Goal: Information Seeking & Learning: Learn about a topic

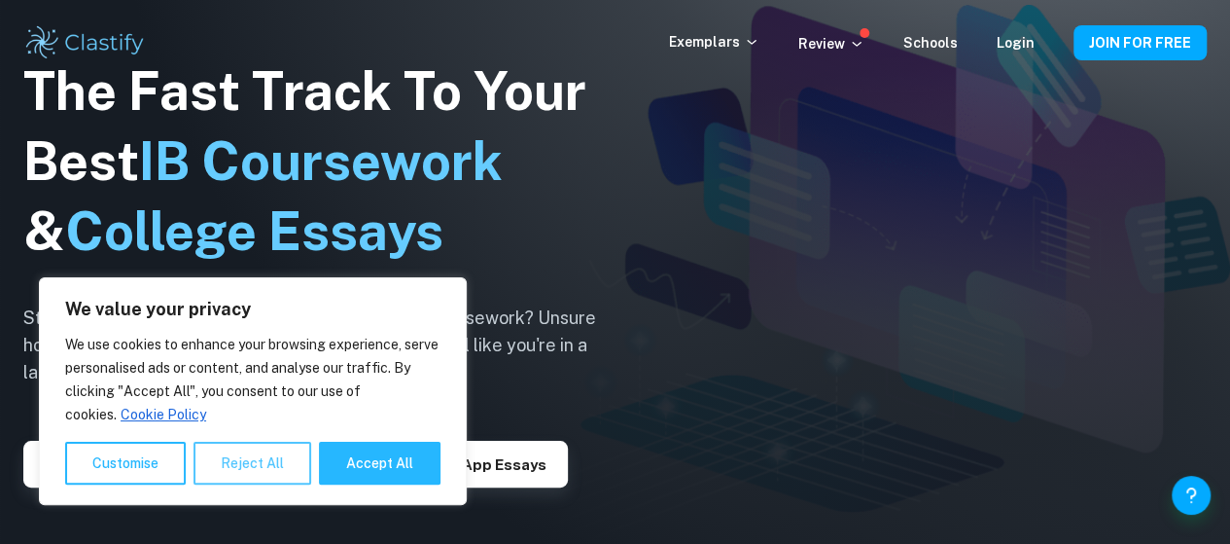
click at [276, 462] on button "Reject All" at bounding box center [253, 462] width 118 height 43
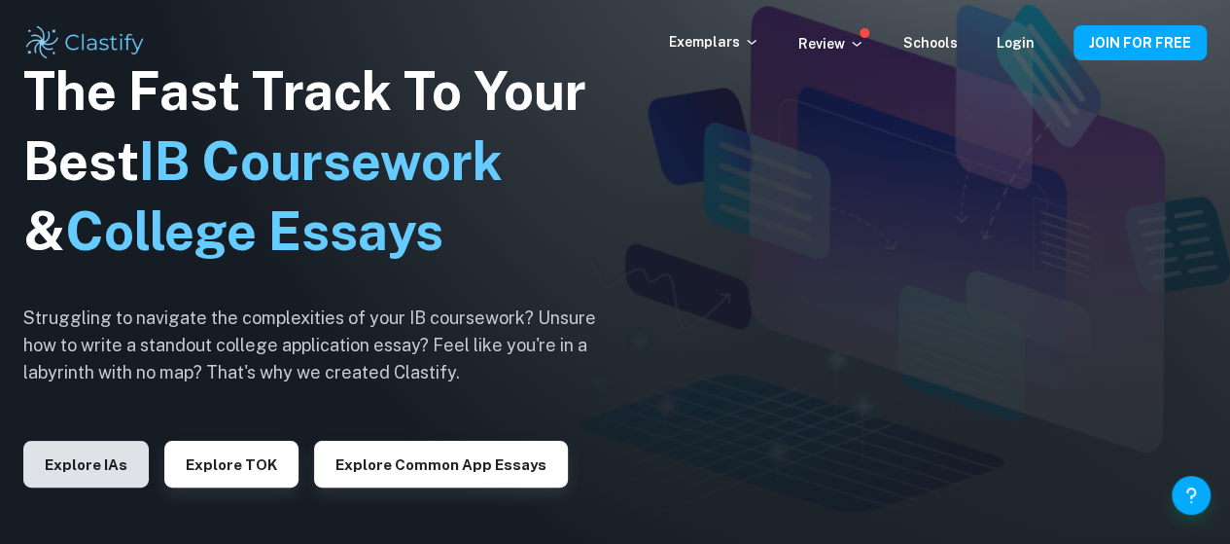
click at [97, 454] on button "Explore IAs" at bounding box center [85, 464] width 125 height 47
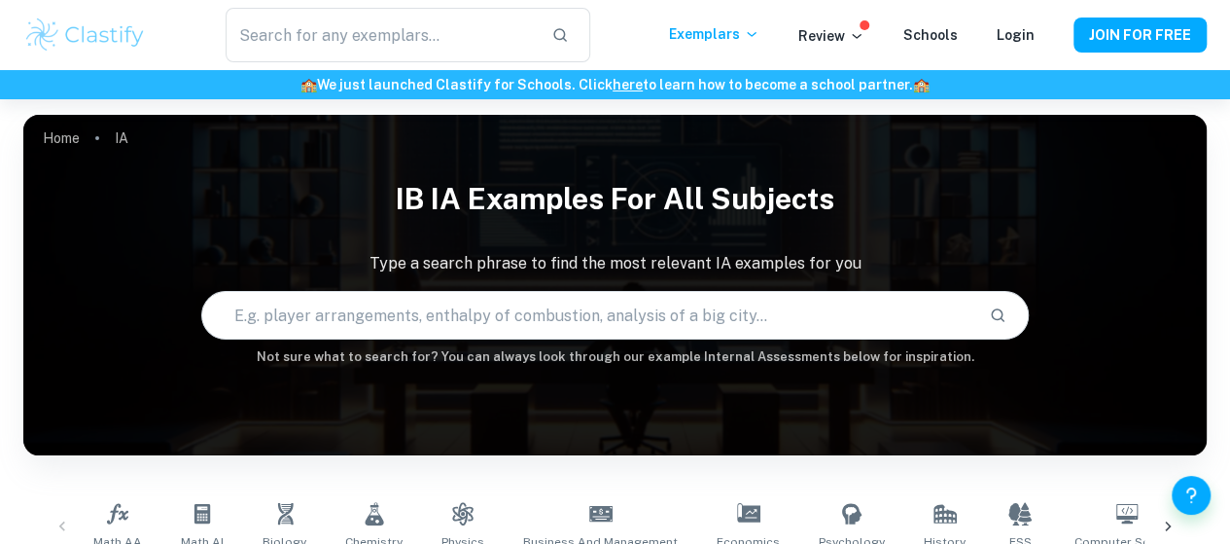
click at [447, 307] on input "text" at bounding box center [588, 315] width 772 height 54
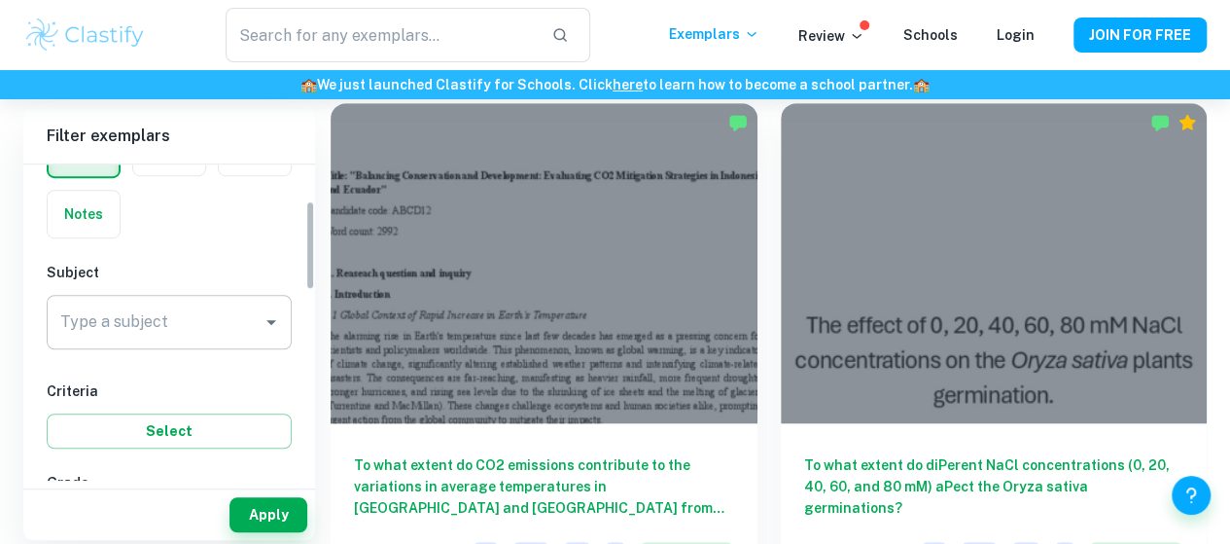
scroll to position [128, 0]
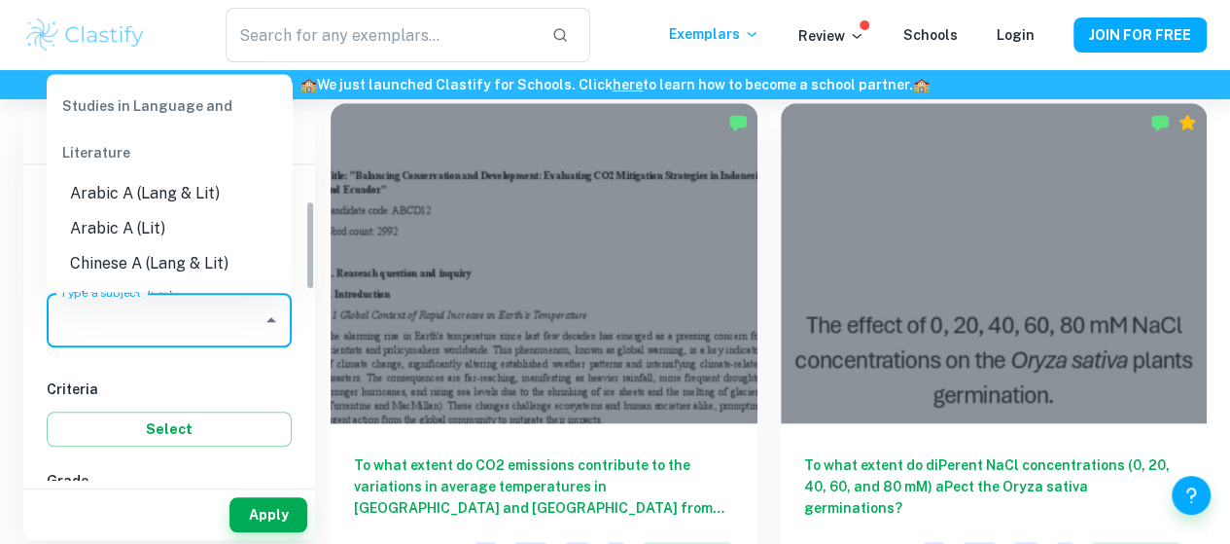
click at [80, 312] on div "Type a subject Type a subject" at bounding box center [169, 320] width 245 height 54
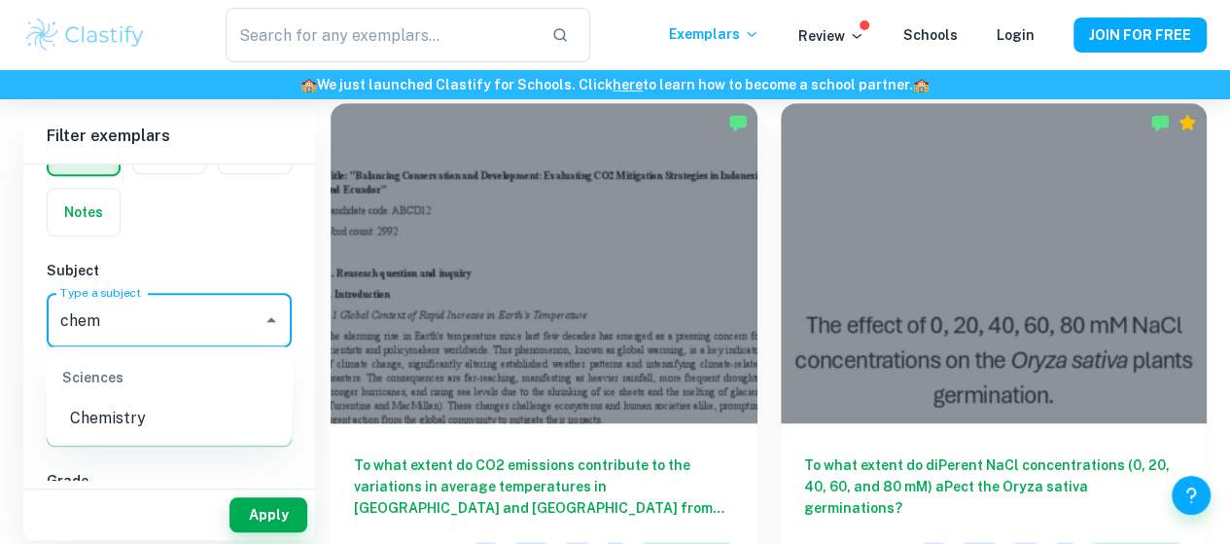
click at [156, 427] on li "Chemistry" at bounding box center [169, 418] width 245 height 35
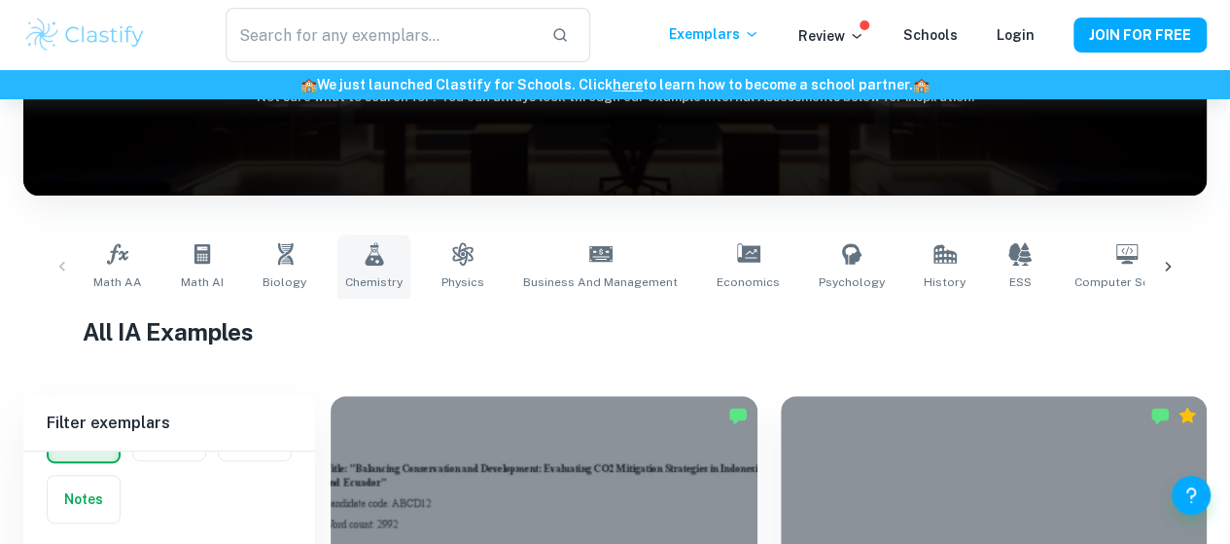
scroll to position [347, 0]
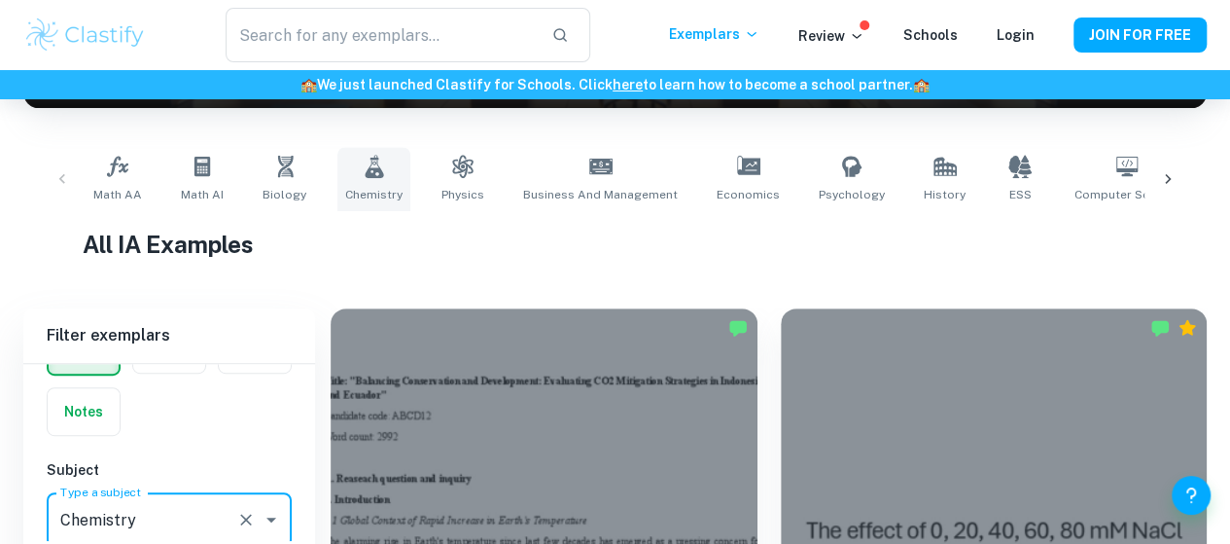
type input "Chemistry"
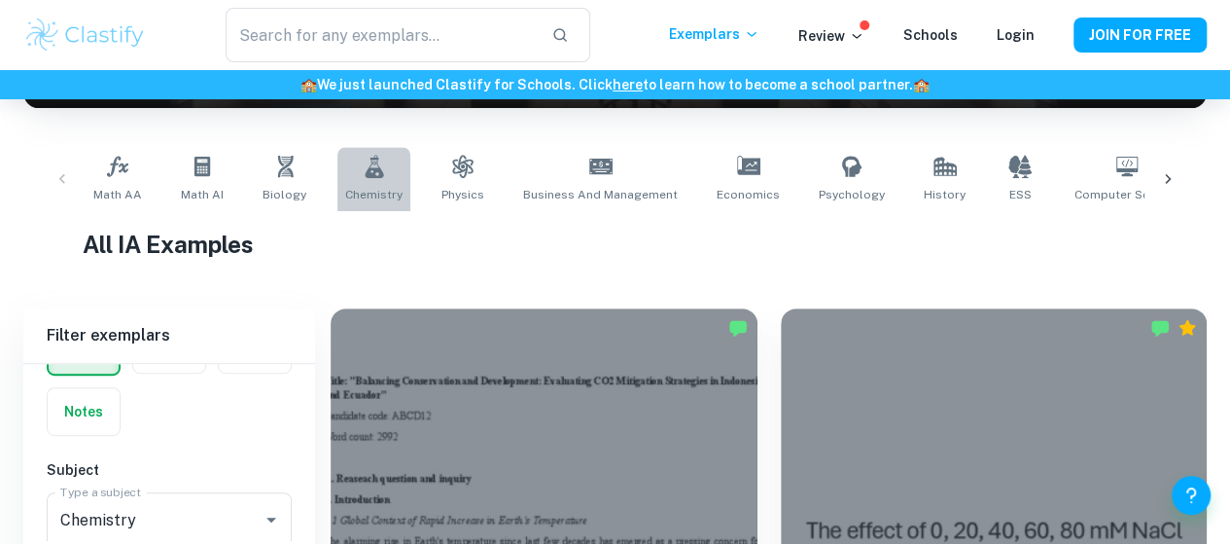
click at [379, 164] on icon at bounding box center [374, 166] width 23 height 23
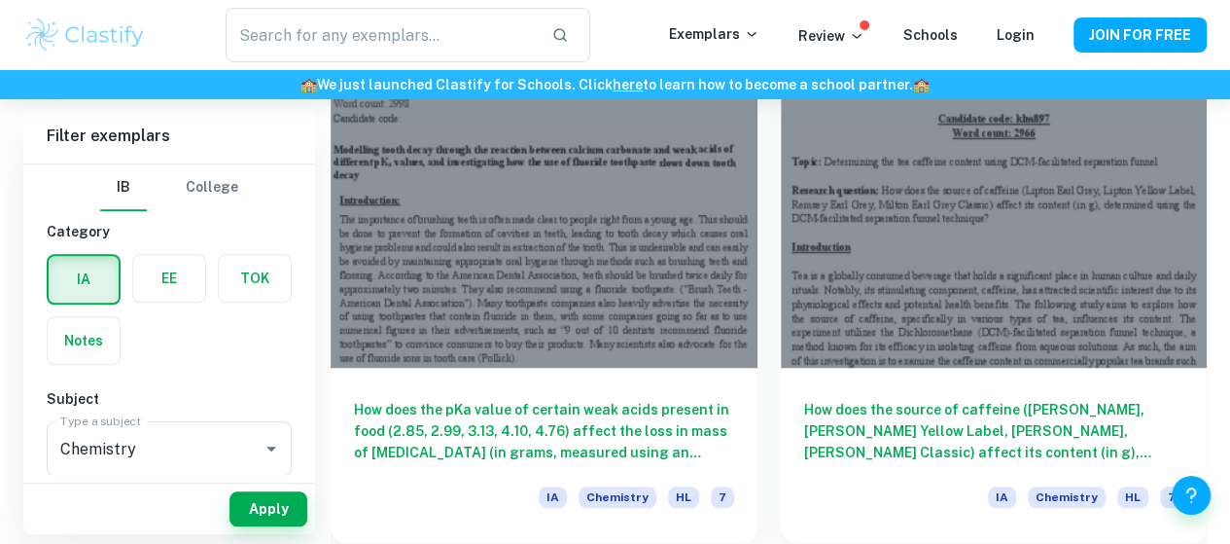
scroll to position [609, 0]
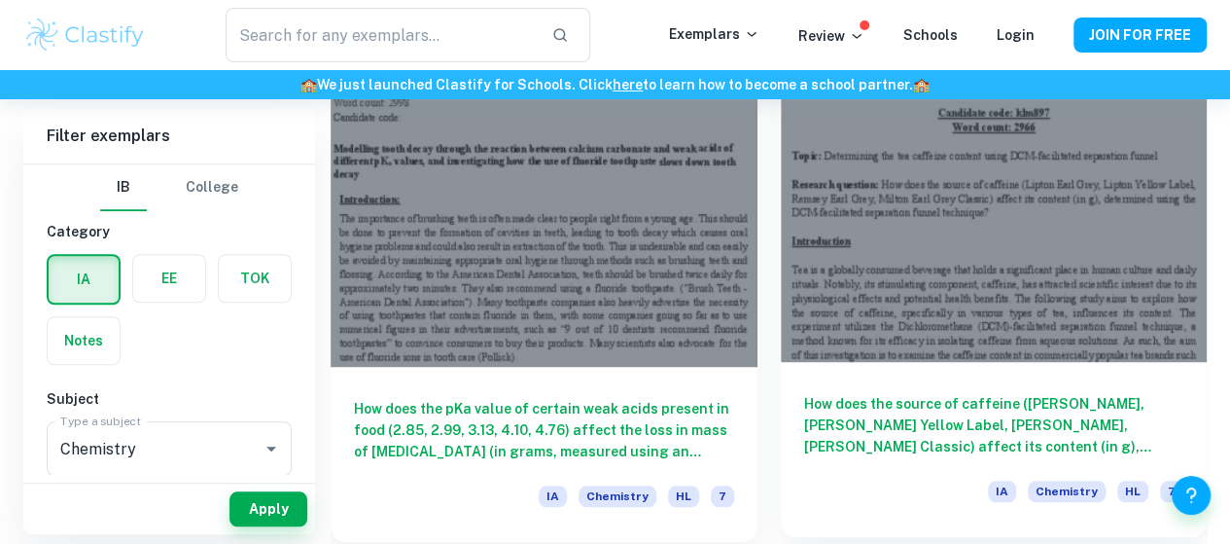
click at [850, 393] on h6 "How does the source of caffeine ([PERSON_NAME], [PERSON_NAME] Yellow Label, [PE…" at bounding box center [994, 425] width 380 height 64
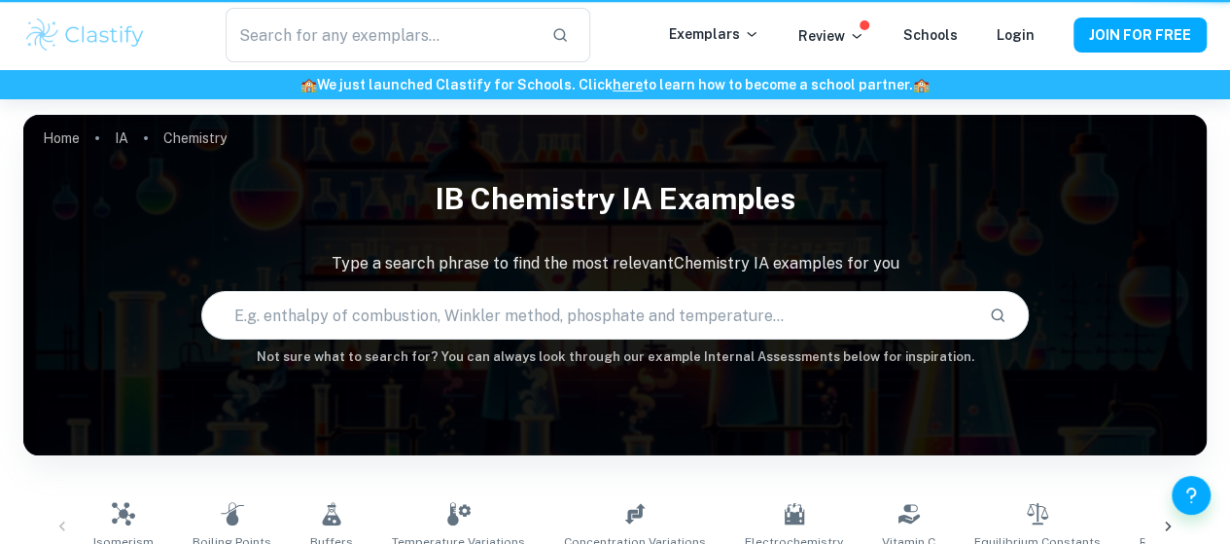
scroll to position [609, 0]
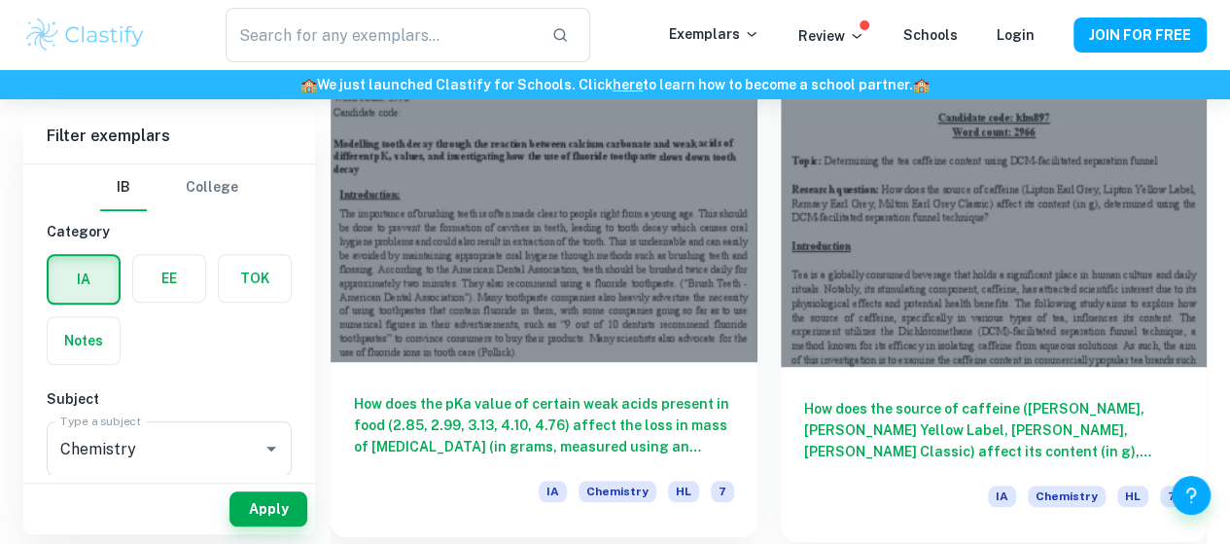
click at [467, 362] on div "How does the pKa value of certain weak acids present in food (2.85, 2.99, 3.13,…" at bounding box center [544, 449] width 427 height 175
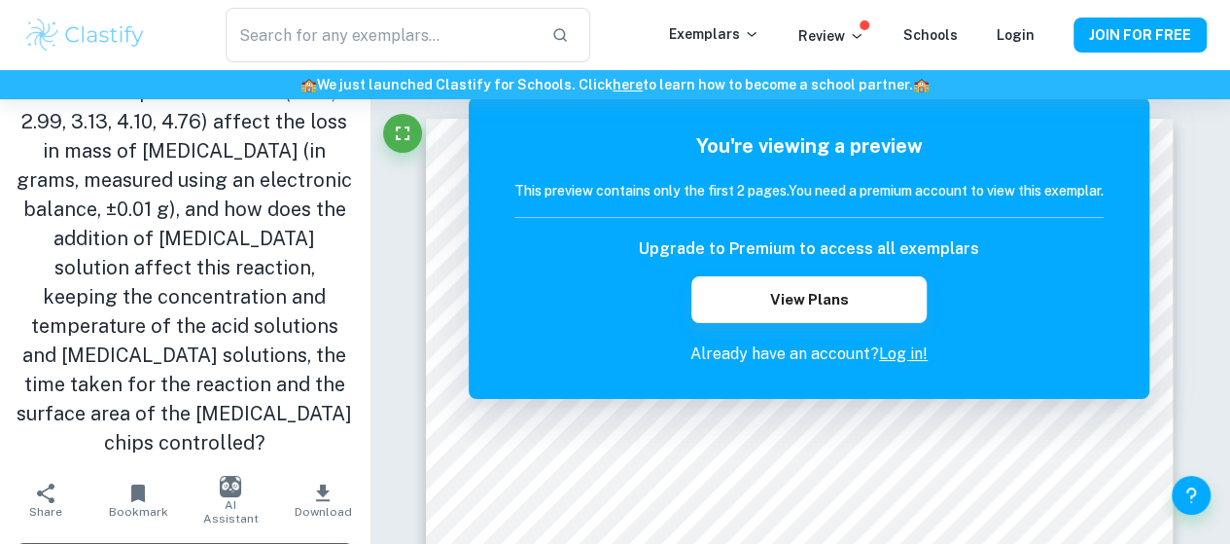
scroll to position [67, 0]
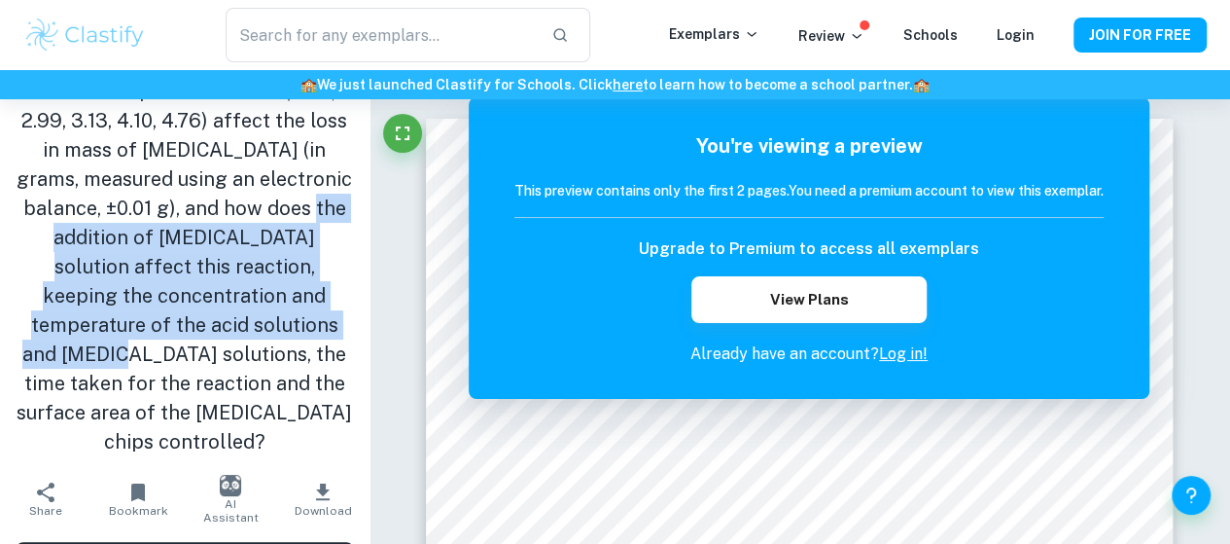
drag, startPoint x: 101, startPoint y: 234, endPoint x: 184, endPoint y: 363, distance: 152.7
click at [184, 363] on h1 "How does the pKa value of certain weak acids present in food (2.85, 2.99, 3.13,…" at bounding box center [185, 252] width 338 height 408
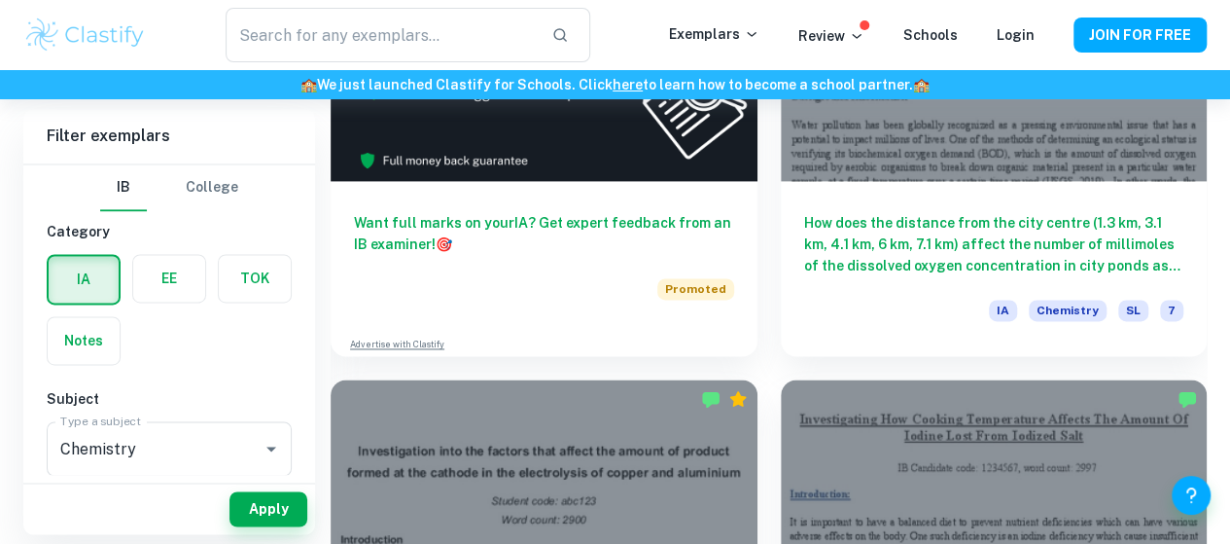
scroll to position [1315, 0]
